Goal: Find contact information: Obtain details needed to contact an individual or organization

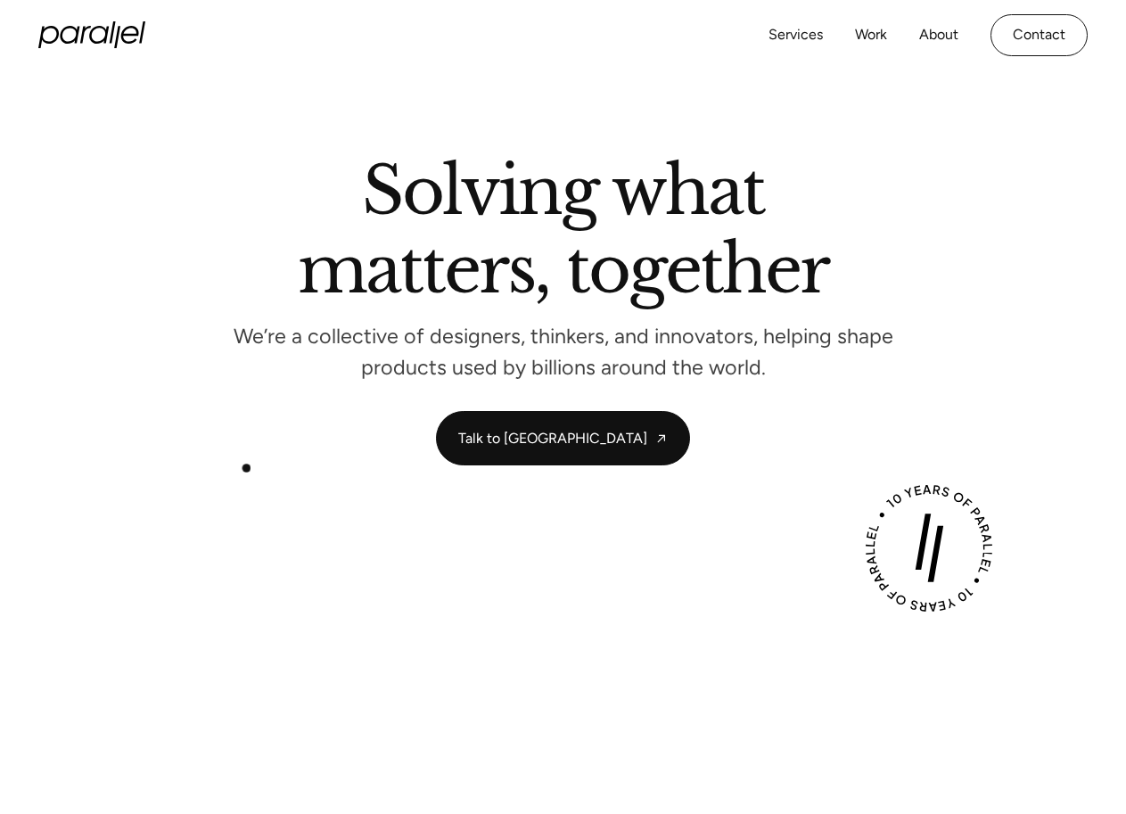
click at [244, 472] on section "Solving what matters, together We’re a collective of designers, thinkers, and i…" at bounding box center [563, 312] width 1126 height 484
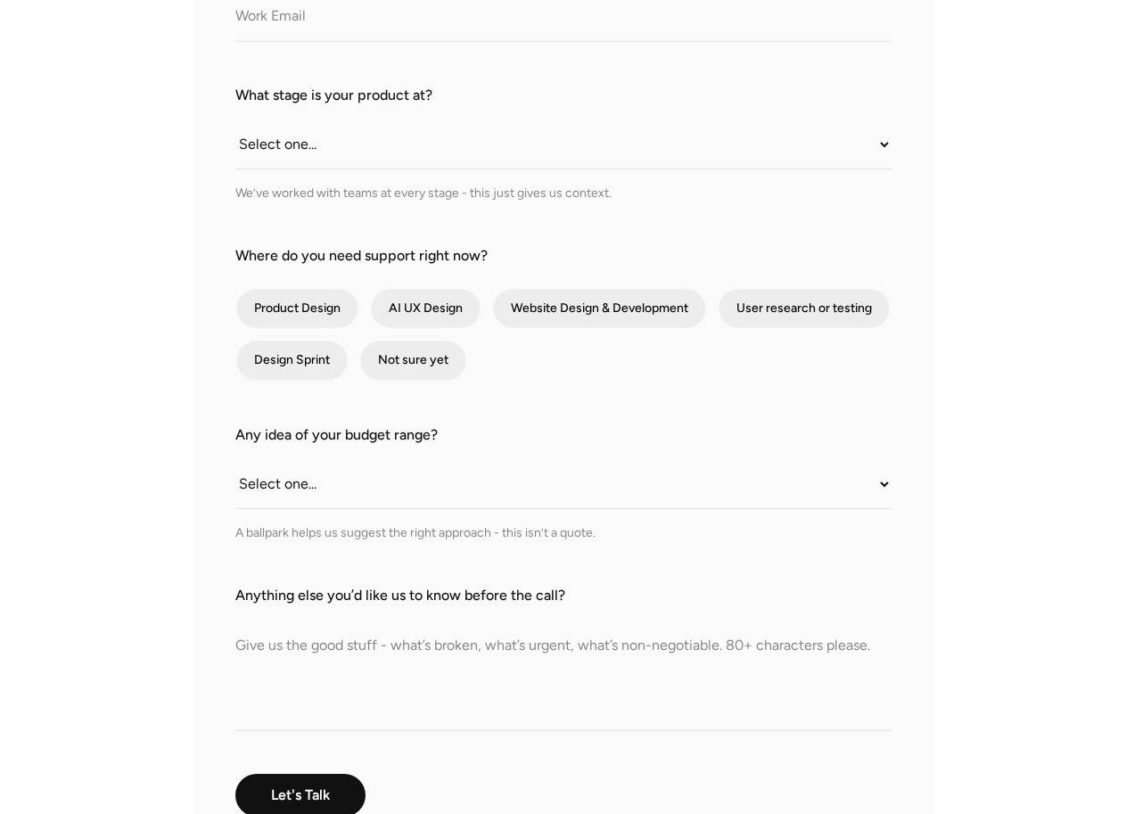
scroll to position [535, 0]
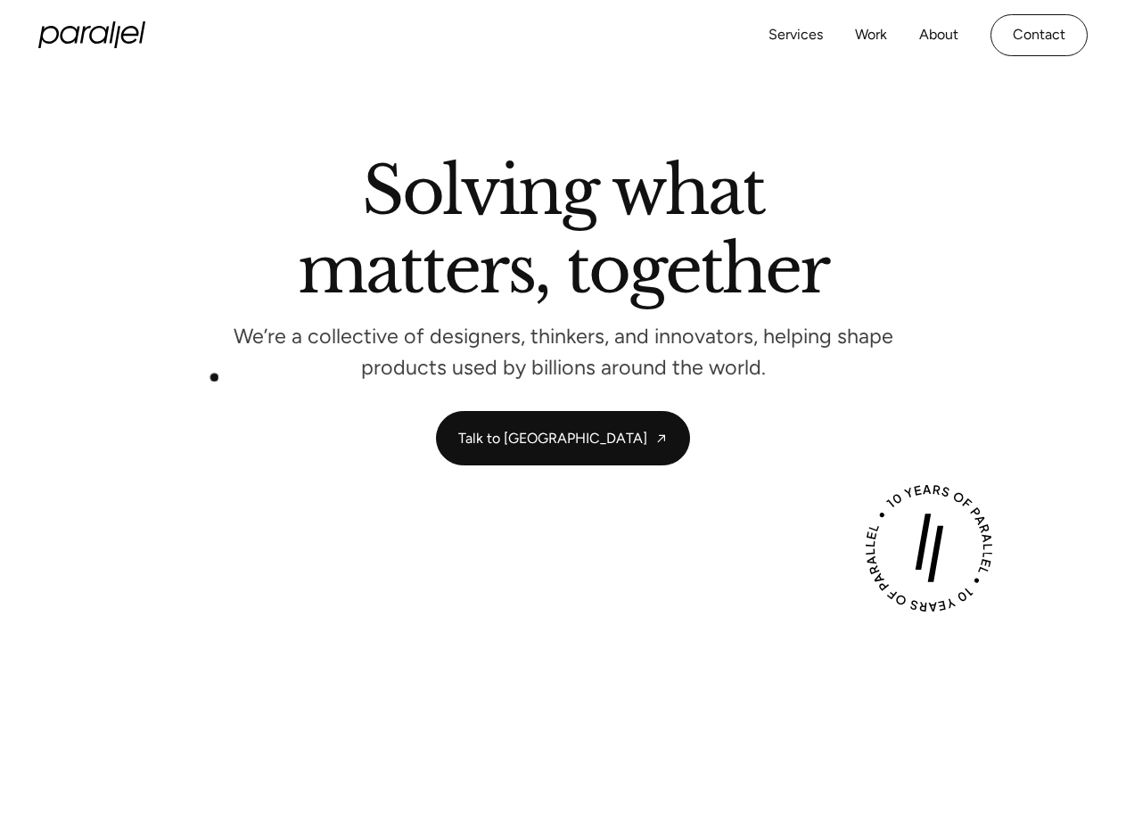
scroll to position [89, 0]
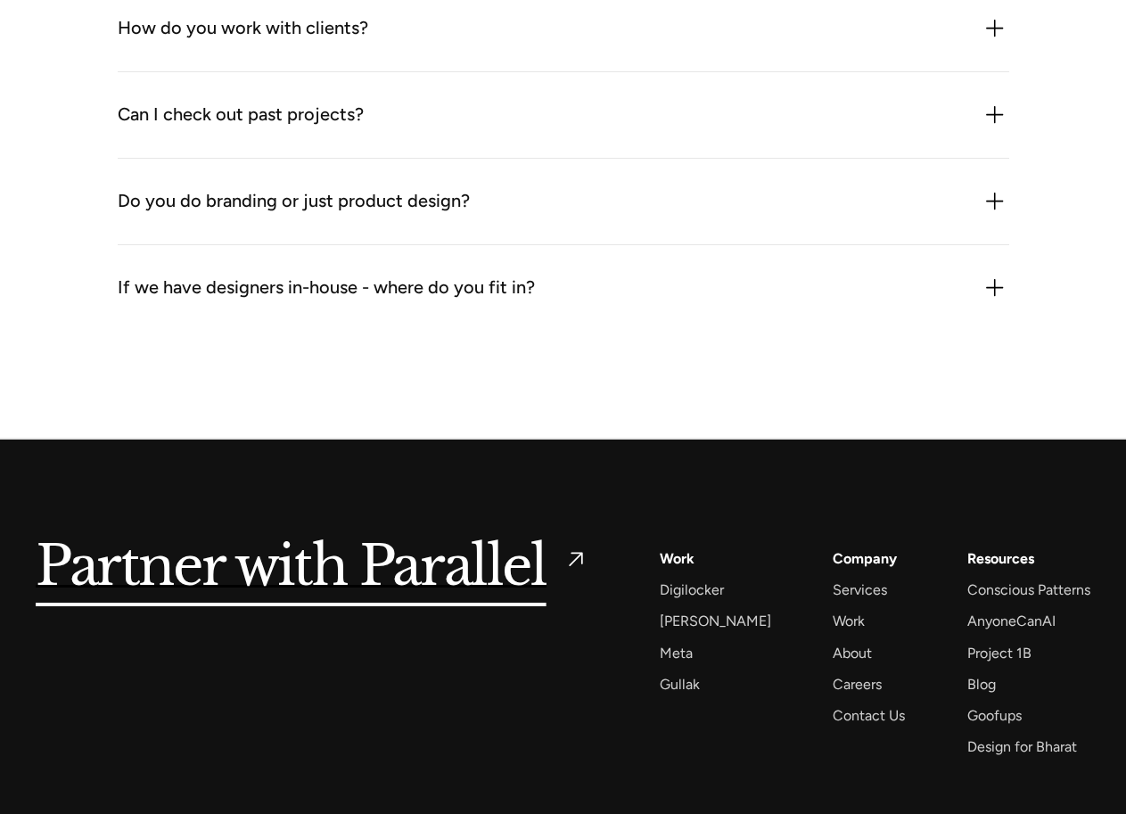
scroll to position [2237, 0]
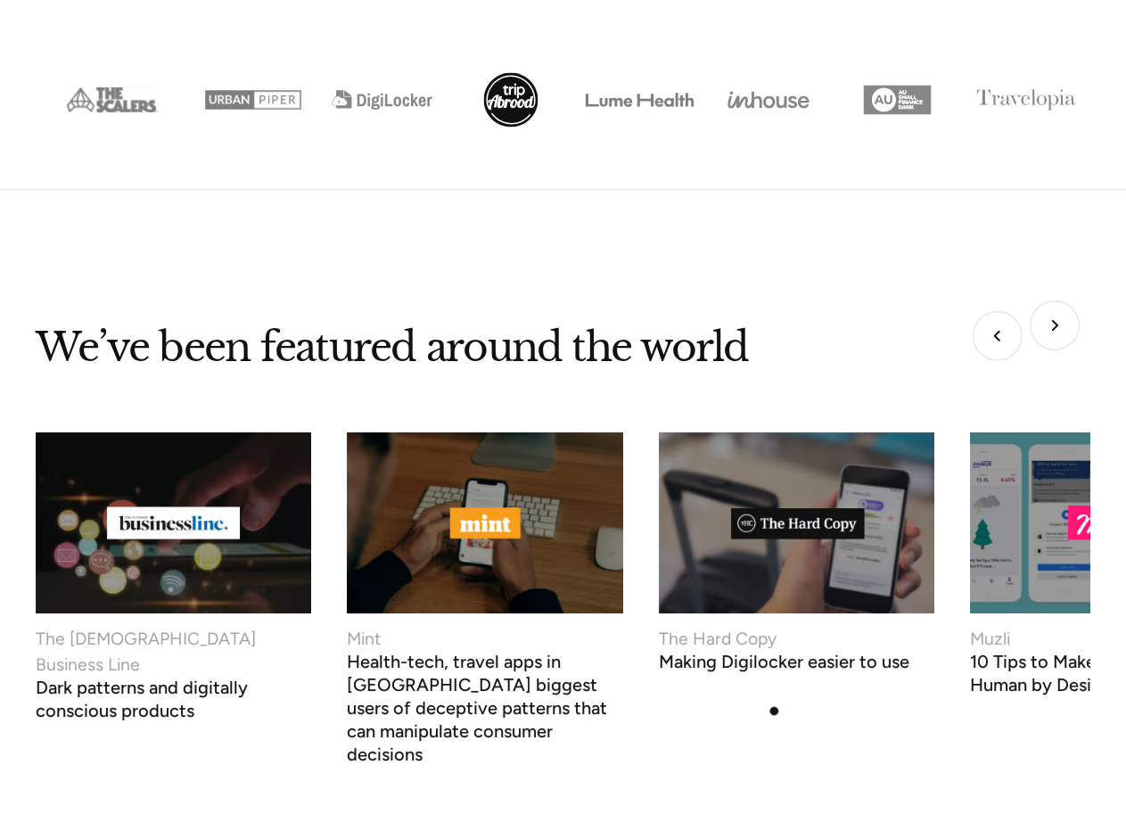
scroll to position [6689, 0]
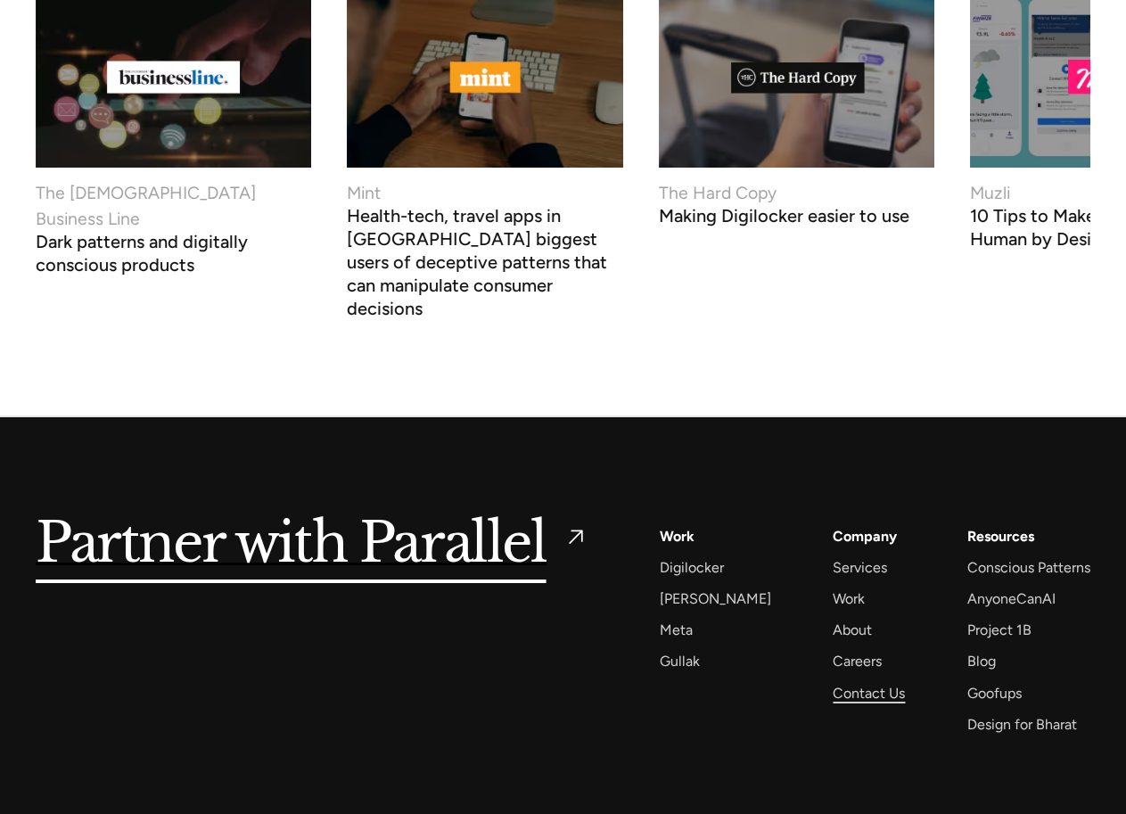
click at [836, 681] on div "Contact Us" at bounding box center [869, 693] width 72 height 24
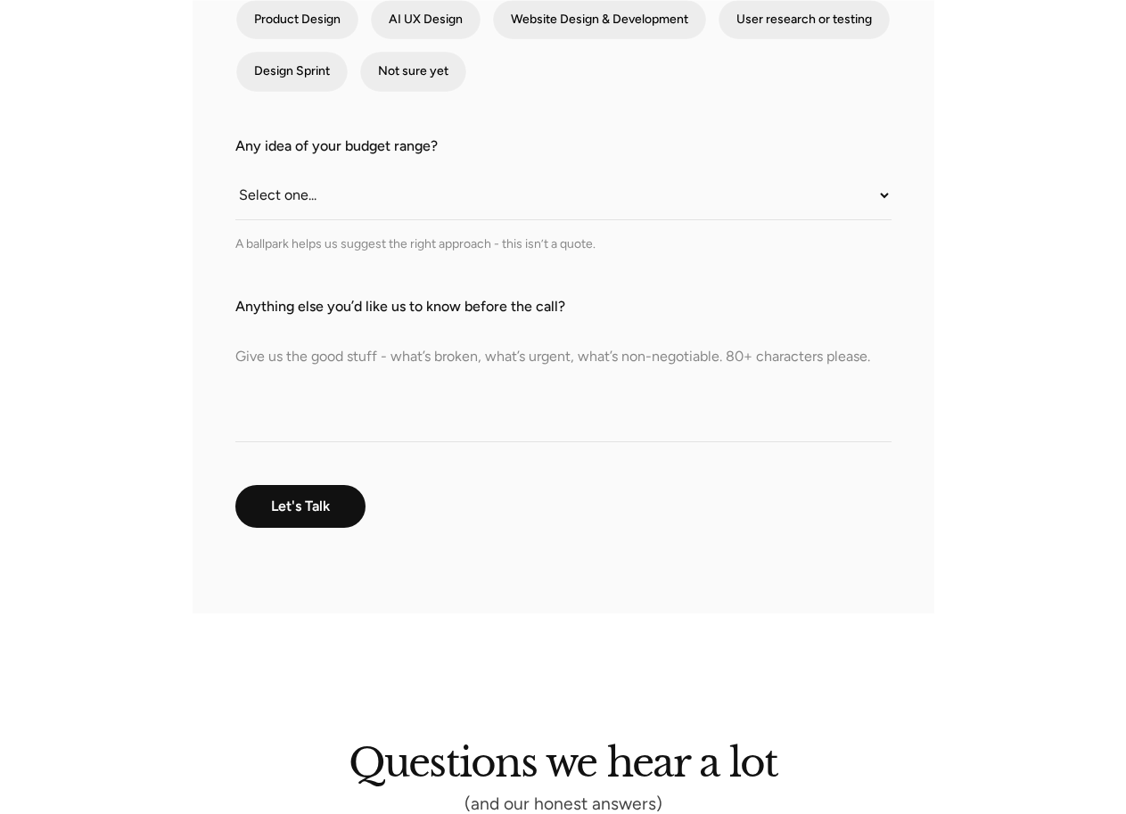
drag, startPoint x: 0, startPoint y: 0, endPoint x: 83, endPoint y: 201, distance: 217.1
click at [132, 386] on div "What do we call you? What do we call you? Company Email What stage is your prod…" at bounding box center [563, 87] width 1055 height 1051
